Goal: Task Accomplishment & Management: Use online tool/utility

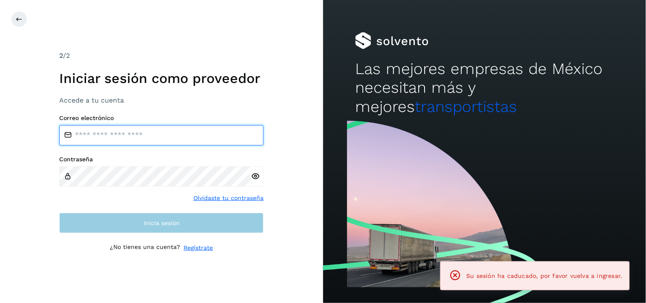
type input "**********"
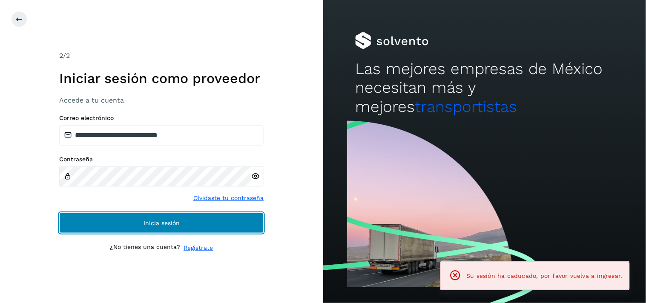
click at [188, 219] on button "Inicia sesión" at bounding box center [161, 223] width 205 height 20
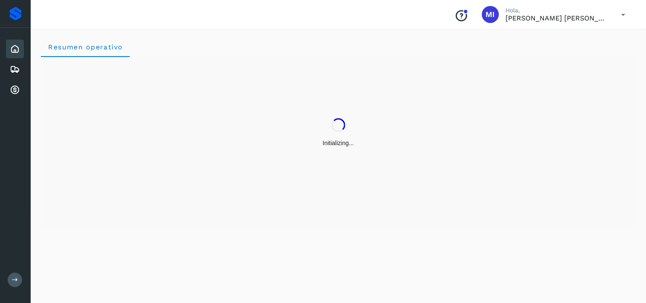
click at [5, 91] on div "Inicio Embarques Cuentas por cobrar" at bounding box center [15, 70] width 31 height 84
click at [13, 86] on icon at bounding box center [15, 90] width 10 height 10
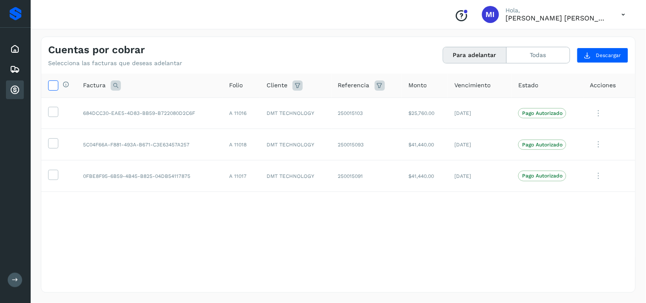
click at [55, 87] on icon at bounding box center [53, 85] width 9 height 9
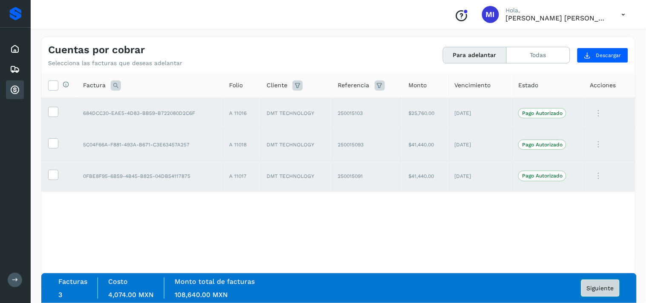
click at [588, 289] on span "Siguiente" at bounding box center [600, 288] width 27 height 6
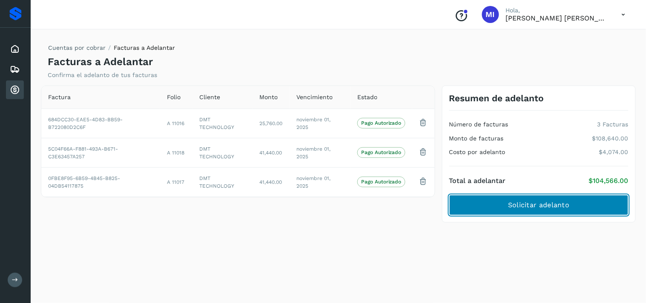
click at [496, 201] on button "Solicitar adelanto" at bounding box center [538, 205] width 179 height 20
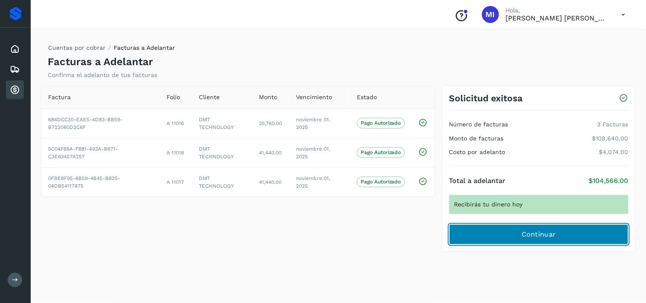
click at [597, 241] on button "Continuar" at bounding box center [538, 235] width 179 height 20
